Goal: Task Accomplishment & Management: Manage account settings

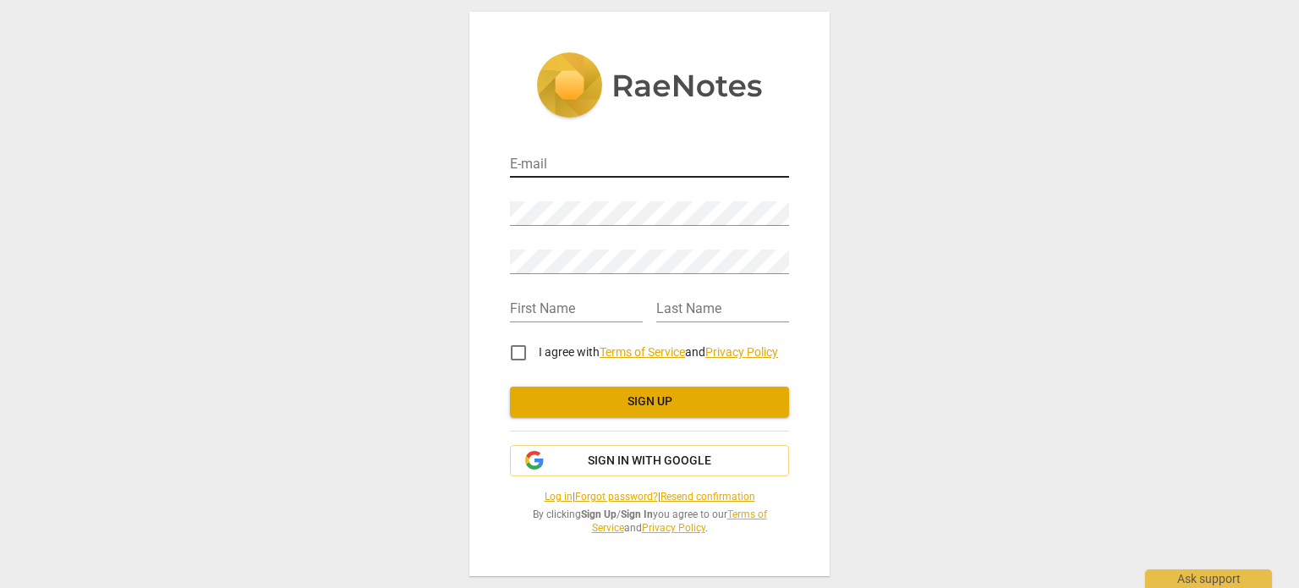
click at [578, 160] on input "email" at bounding box center [649, 165] width 279 height 25
type input "[EMAIL_ADDRESS][DOMAIN_NAME]"
type input "[PERSON_NAME]"
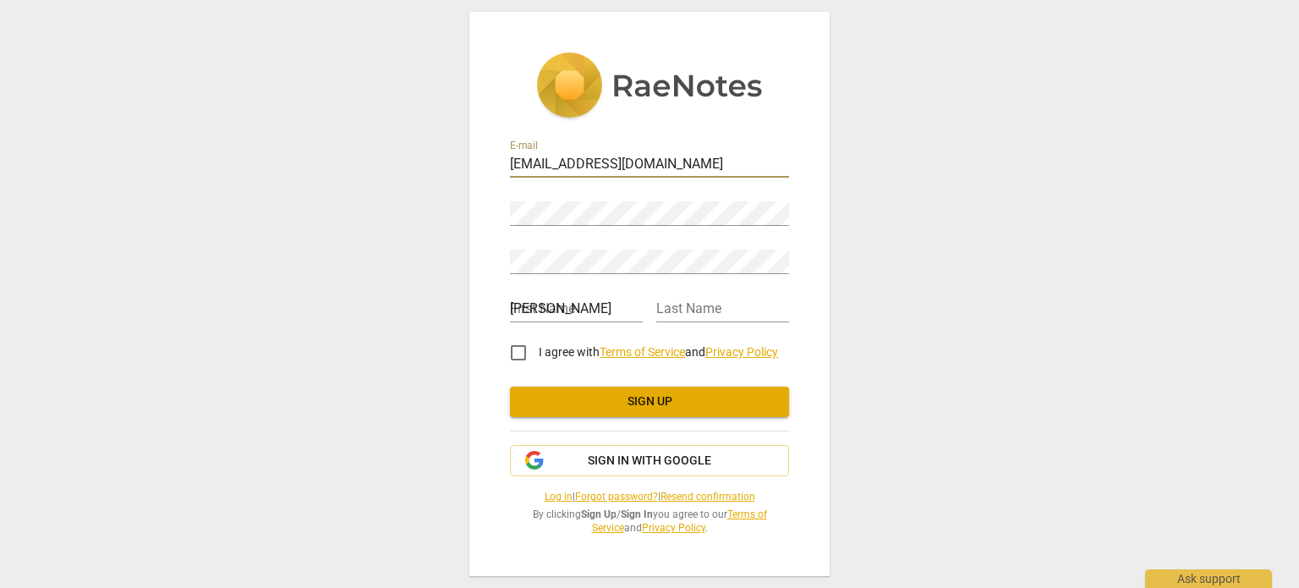
type input "[PERSON_NAME]"
click at [648, 393] on span "Sign up" at bounding box center [650, 401] width 252 height 17
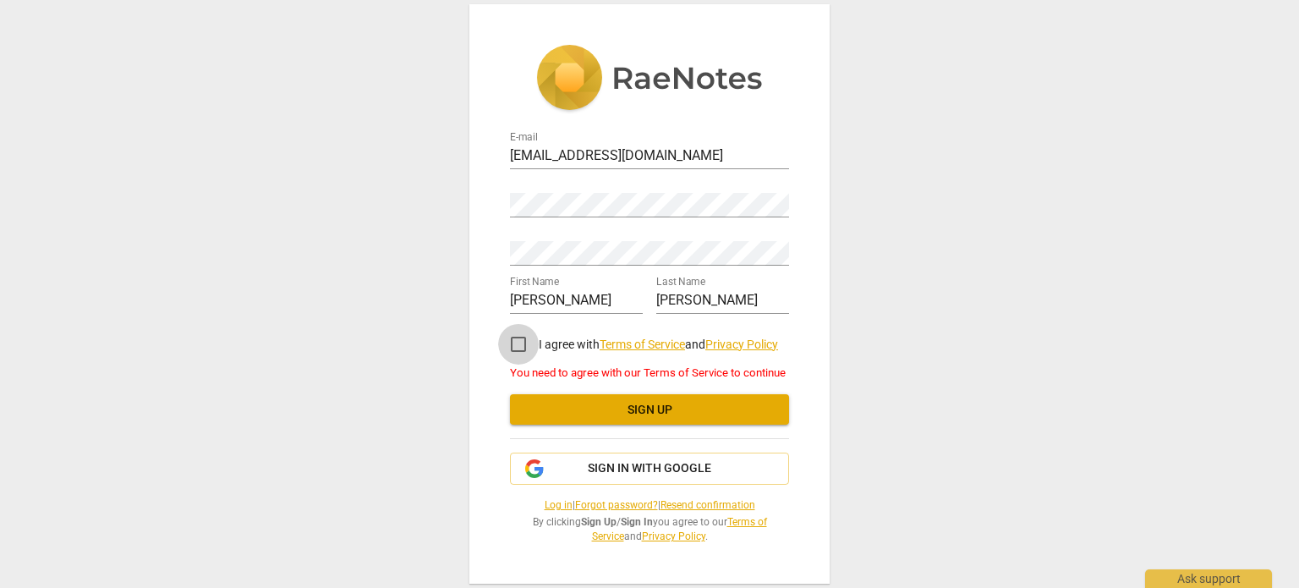
click at [512, 344] on input "I agree with Terms of Service and Privacy Policy" at bounding box center [518, 344] width 41 height 41
checkbox input "true"
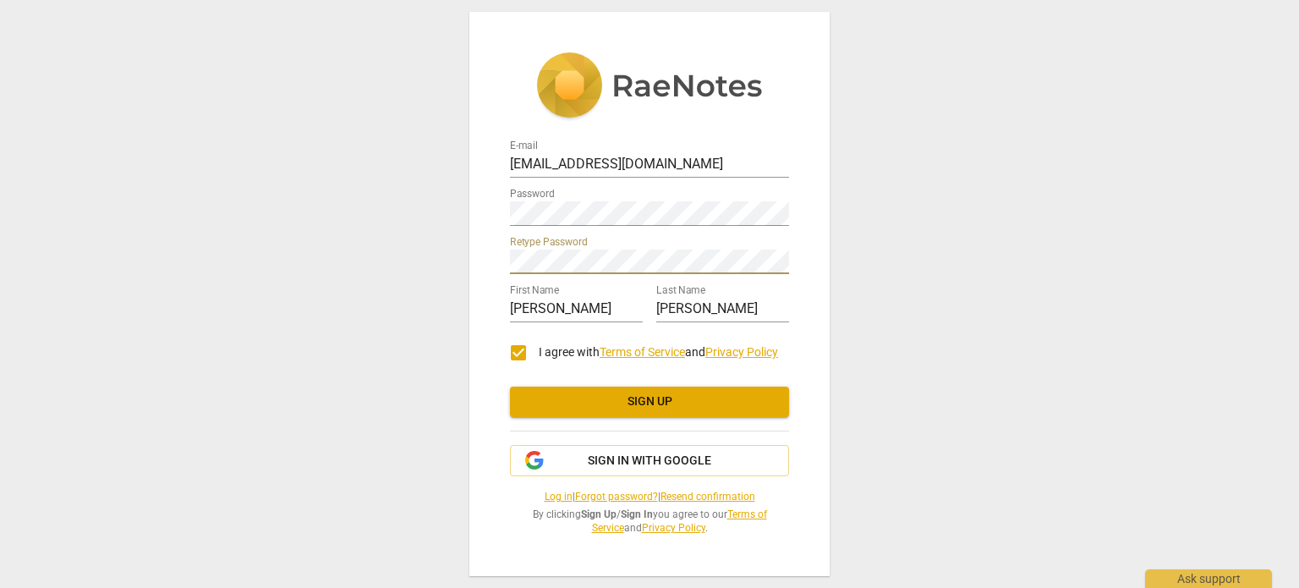
click at [620, 404] on span "Sign up" at bounding box center [650, 401] width 252 height 17
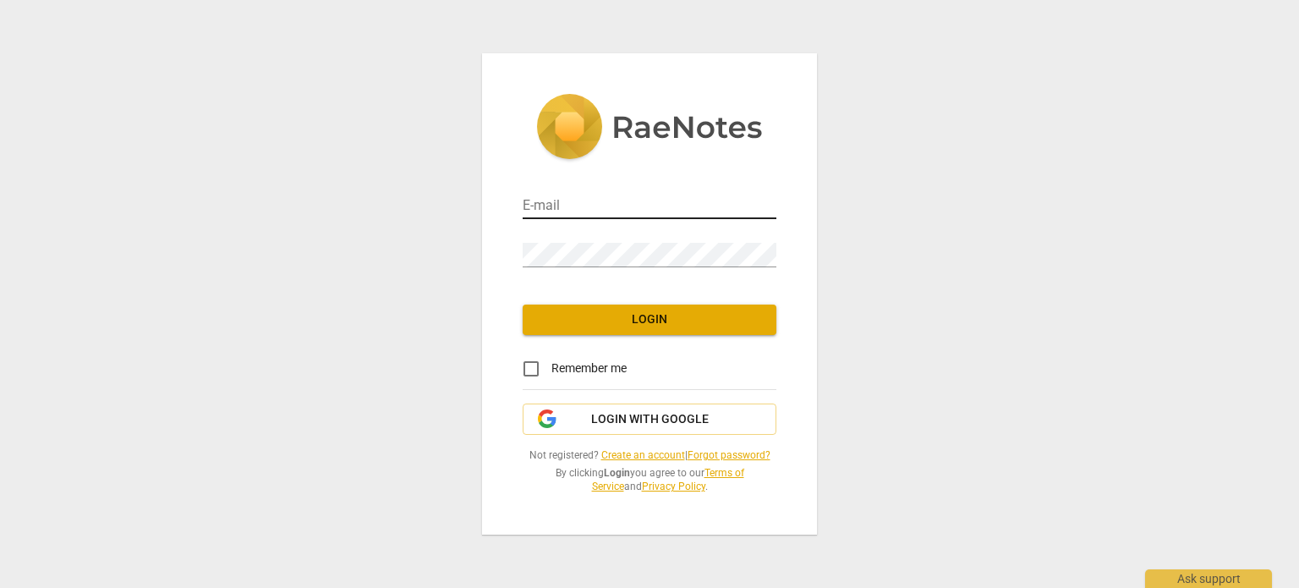
click at [568, 207] on input "email" at bounding box center [650, 207] width 254 height 25
type input "[EMAIL_ADDRESS][DOMAIN_NAME]"
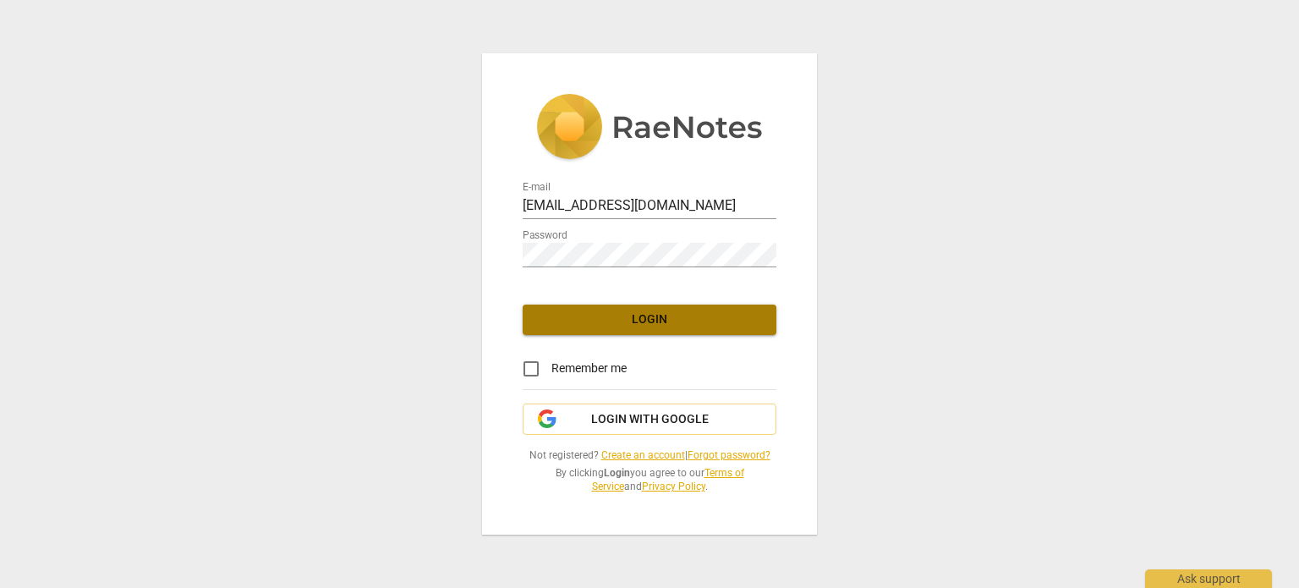
click at [656, 321] on span "Login" at bounding box center [649, 319] width 227 height 17
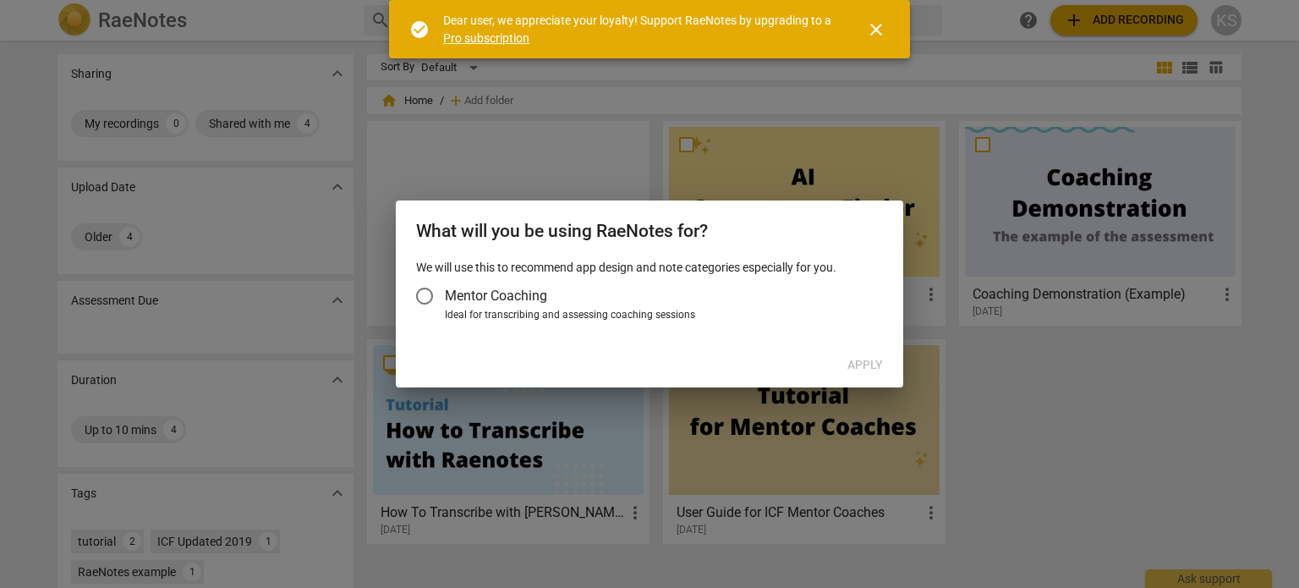
click at [433, 299] on input "Mentor Coaching" at bounding box center [424, 296] width 41 height 41
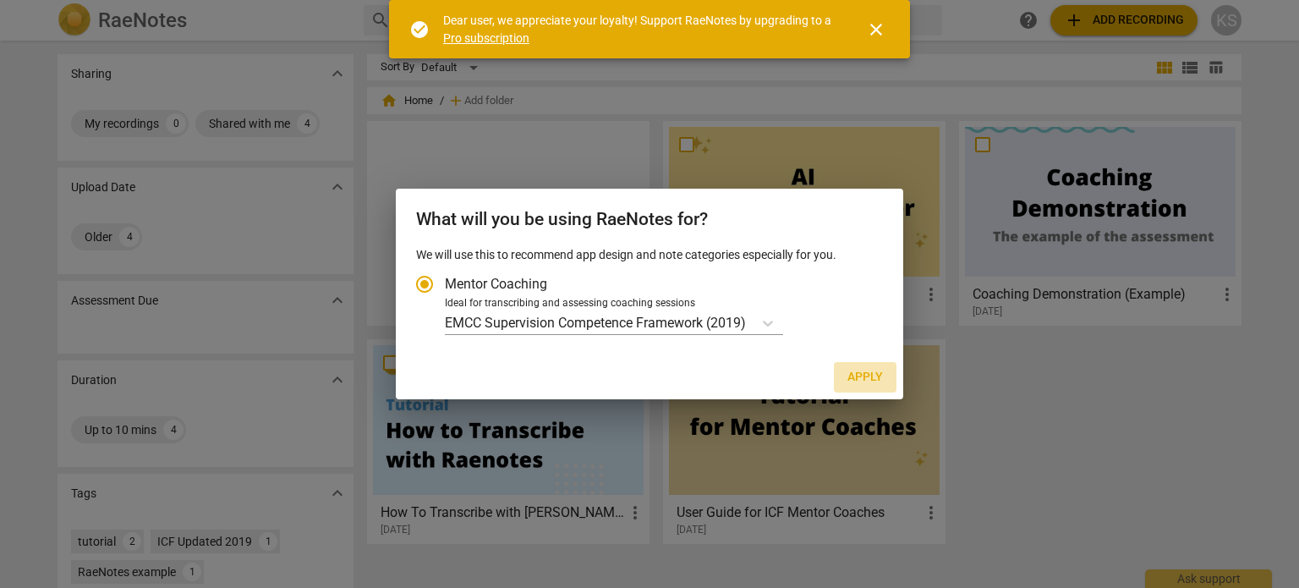
click at [876, 374] on span "Apply" at bounding box center [866, 377] width 36 height 17
radio input "false"
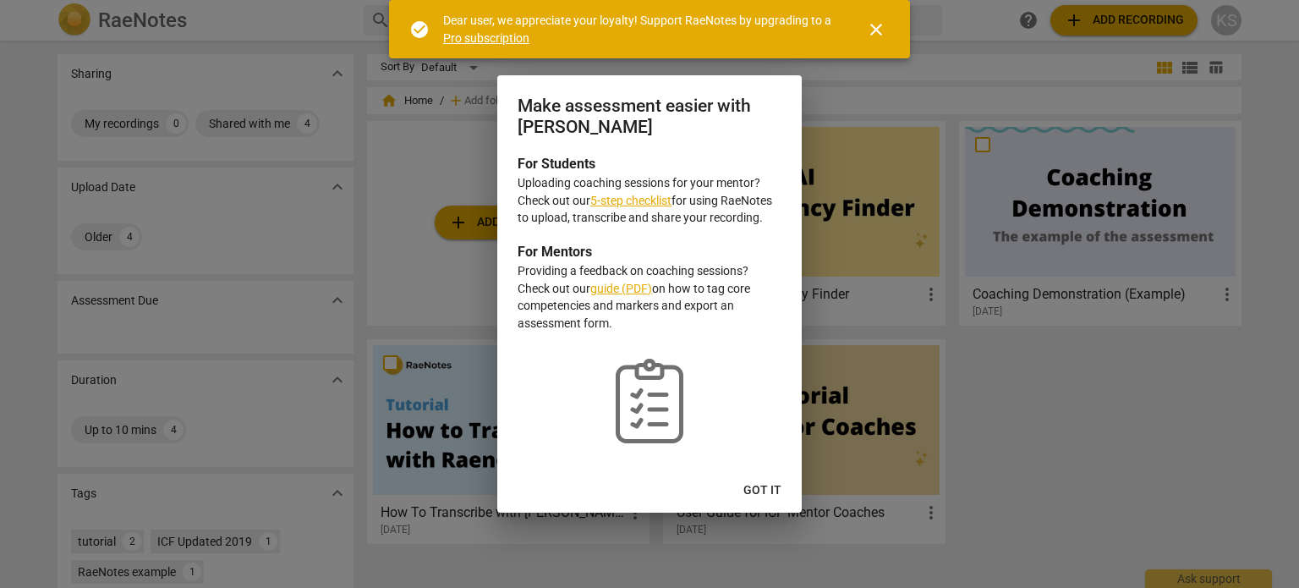
click at [643, 195] on link "5-step checklist" at bounding box center [630, 201] width 81 height 14
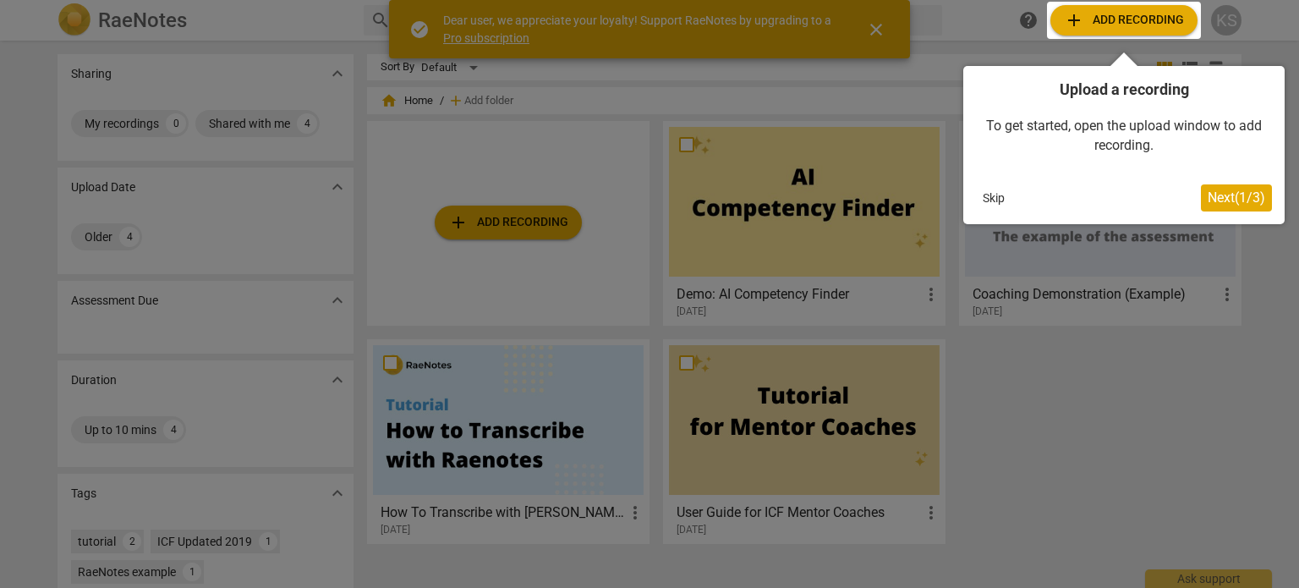
click at [997, 195] on button "Skip" at bounding box center [994, 197] width 36 height 25
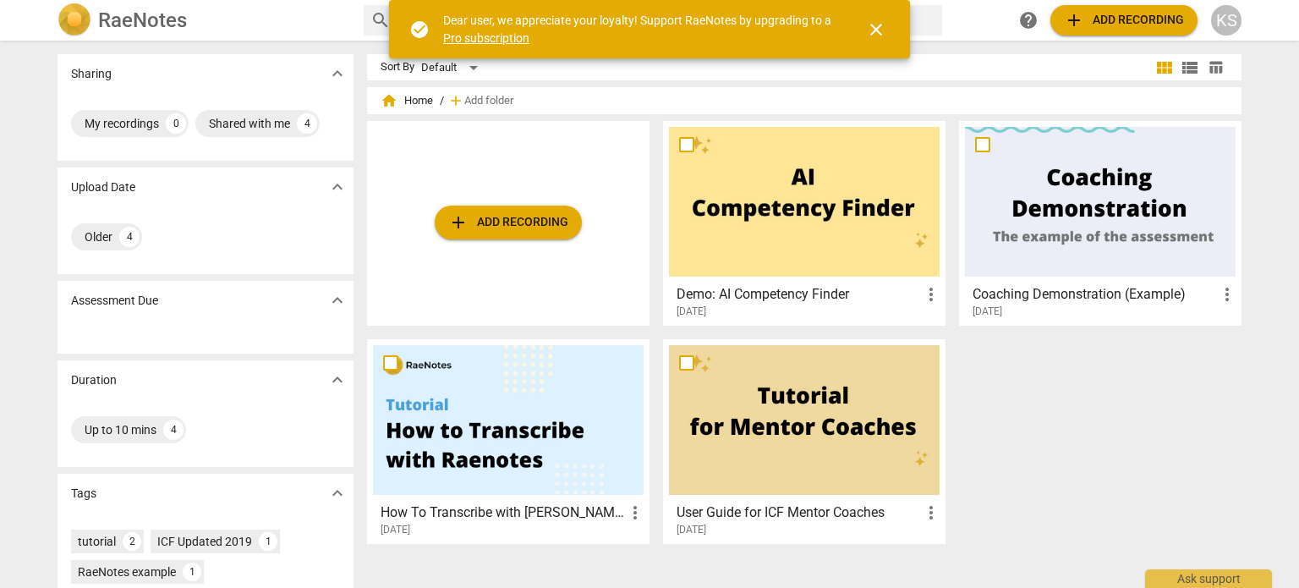
click at [1230, 20] on div "KS" at bounding box center [1226, 20] width 30 height 30
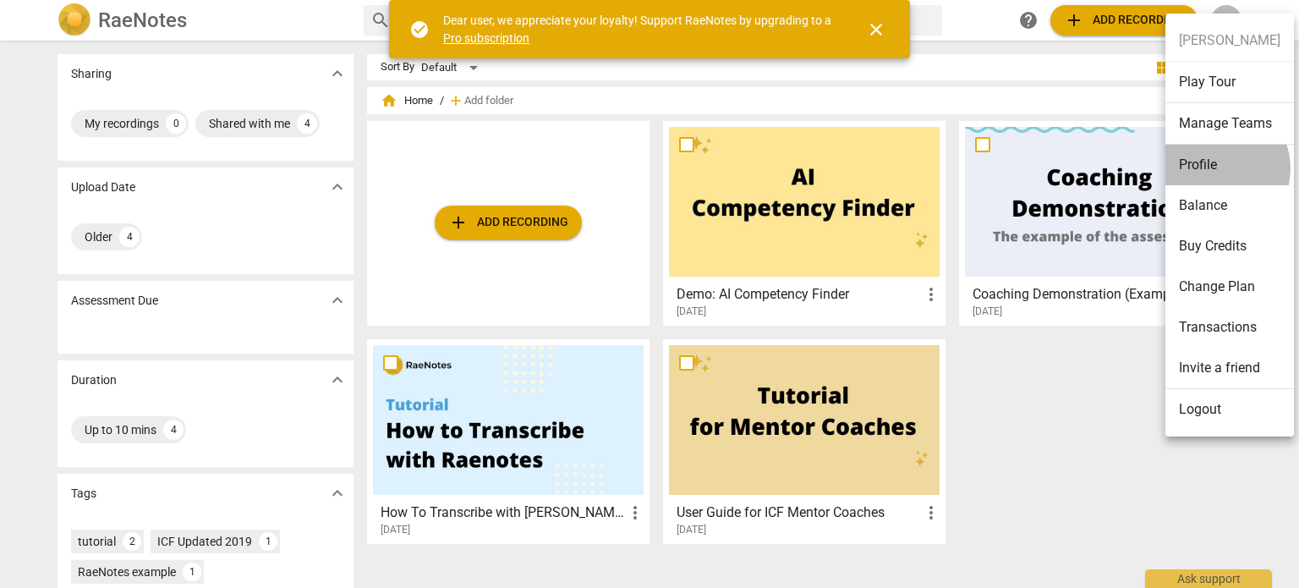
click at [1218, 168] on li "Profile" at bounding box center [1230, 165] width 129 height 41
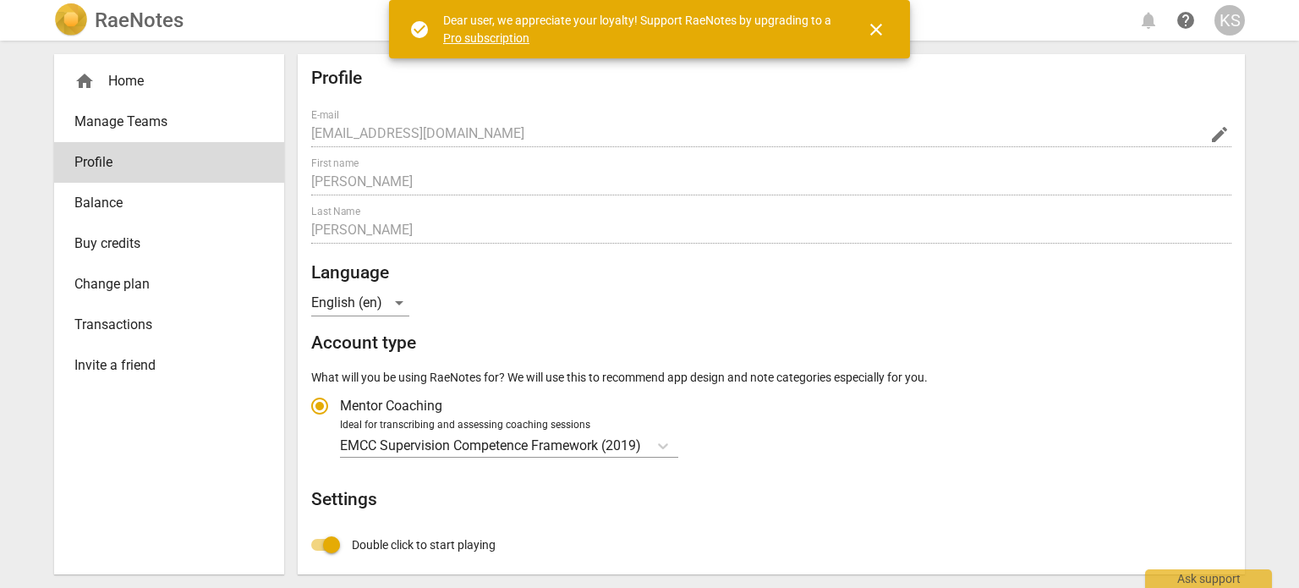
radio input "false"
click at [1214, 128] on span "edit" at bounding box center [1220, 134] width 20 height 20
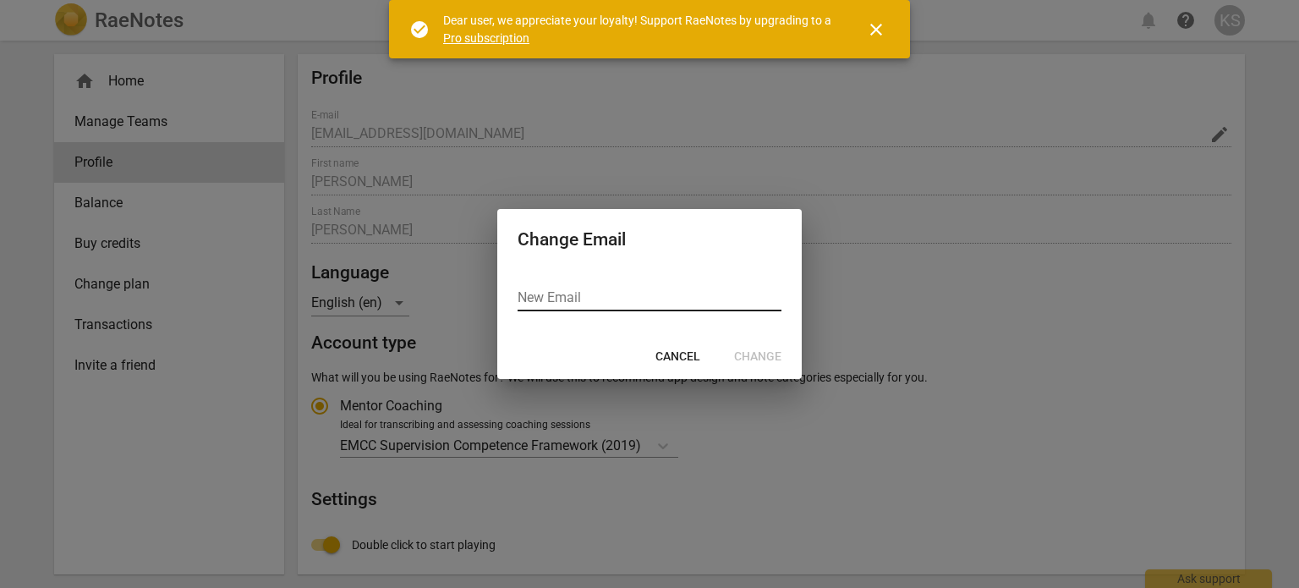
click at [624, 298] on input "email" at bounding box center [650, 299] width 264 height 25
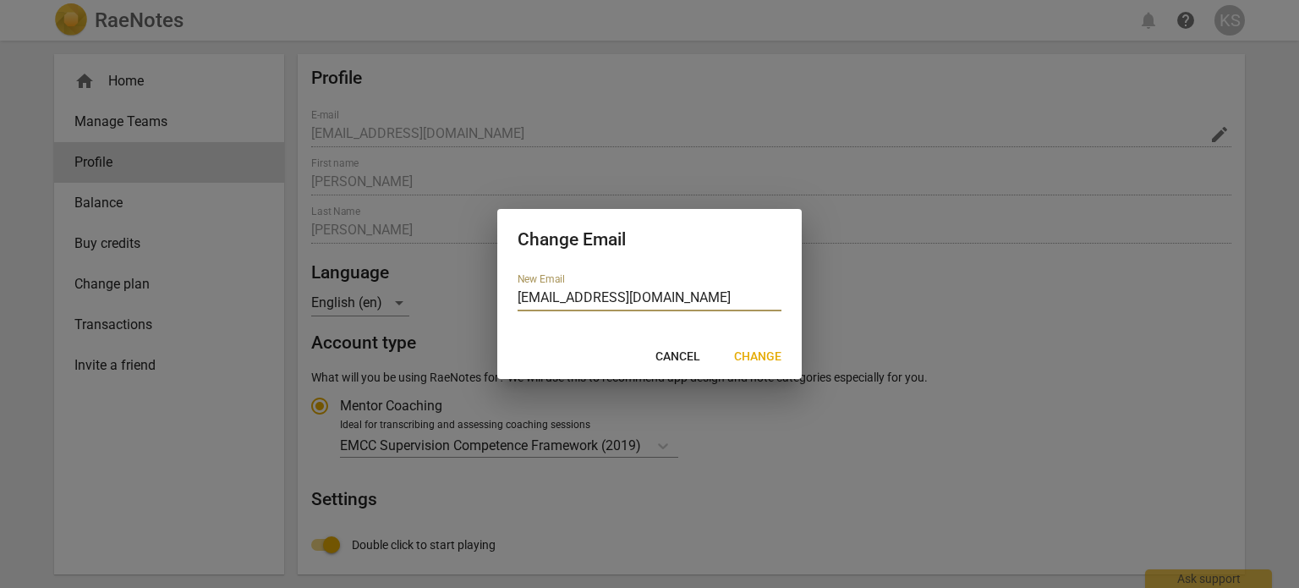
type input "[EMAIL_ADDRESS][DOMAIN_NAME]"
click at [766, 361] on span "Change" at bounding box center [757, 357] width 47 height 17
